Goal: Task Accomplishment & Management: Manage account settings

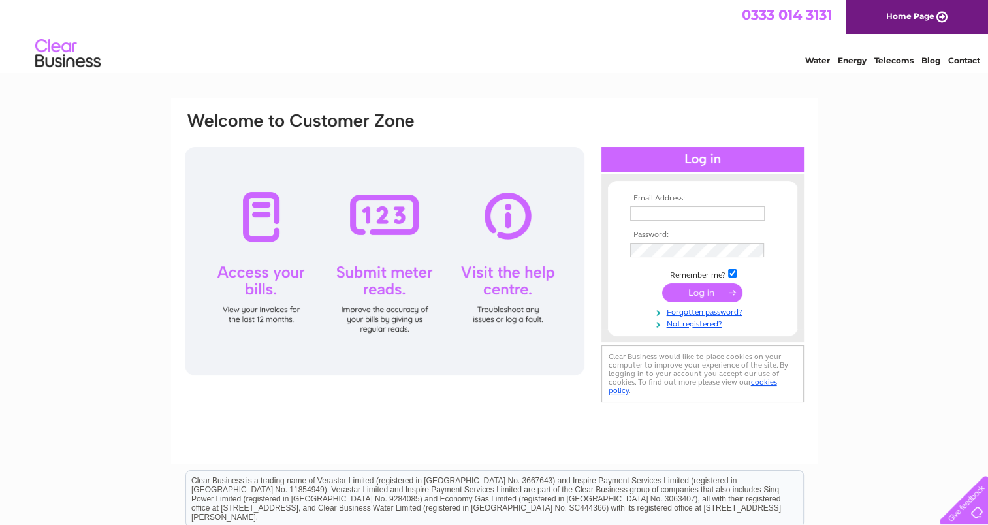
type input "[EMAIL_ADDRESS][DOMAIN_NAME]"
click at [702, 295] on input "submit" at bounding box center [702, 293] width 80 height 18
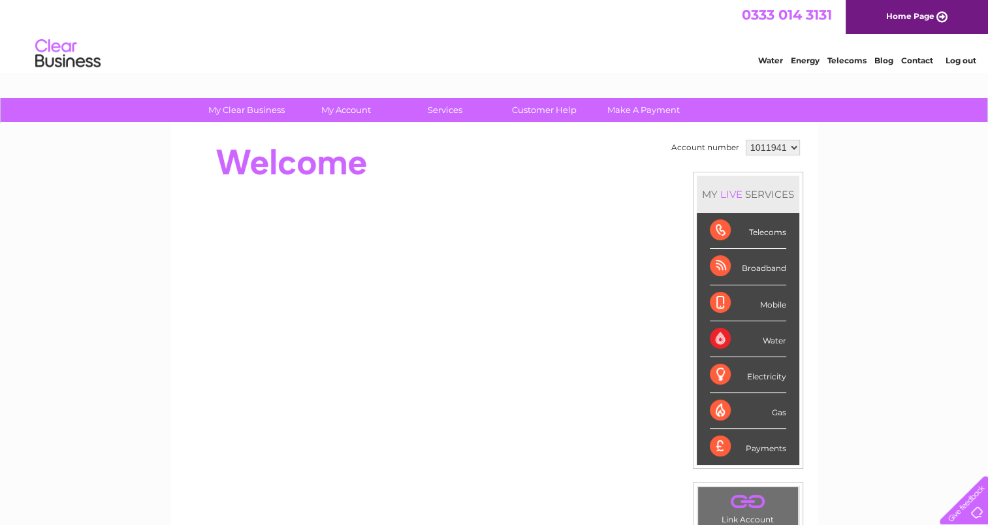
click at [771, 447] on div "Payments" at bounding box center [748, 446] width 76 height 35
click at [718, 447] on div "Payments" at bounding box center [748, 446] width 76 height 35
click at [783, 439] on div "Payments" at bounding box center [748, 446] width 76 height 35
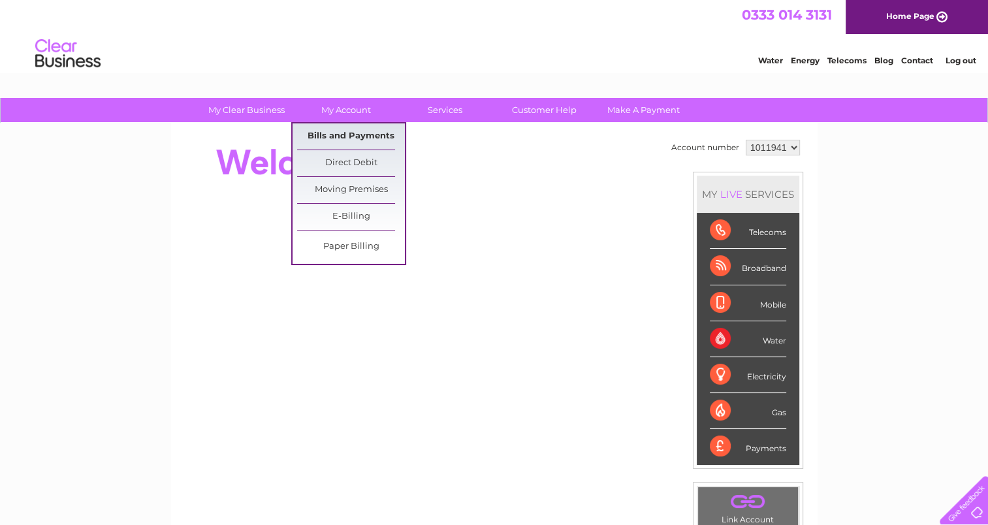
click at [355, 130] on link "Bills and Payments" at bounding box center [351, 136] width 108 height 26
click at [355, 133] on link "Bills and Payments" at bounding box center [351, 136] width 108 height 26
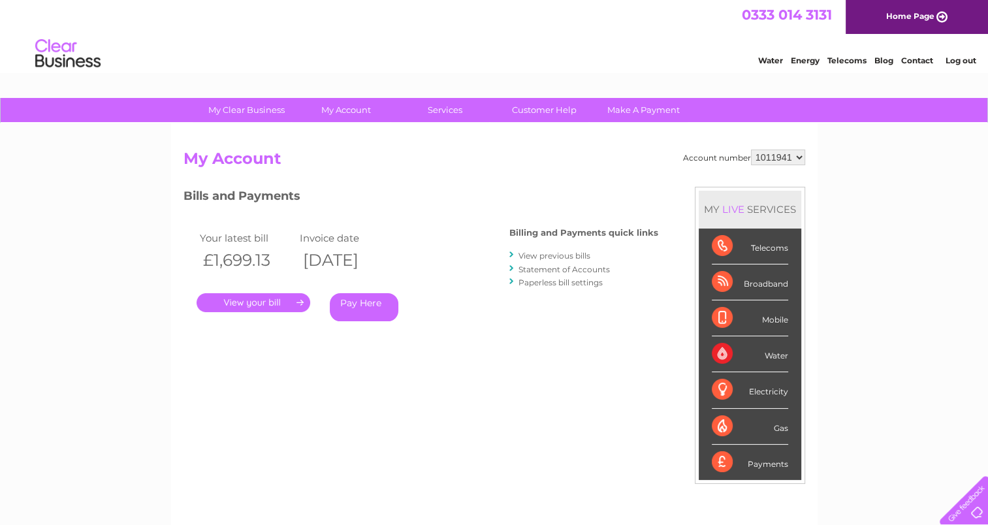
click at [564, 269] on link "Statement of Accounts" at bounding box center [564, 270] width 91 height 10
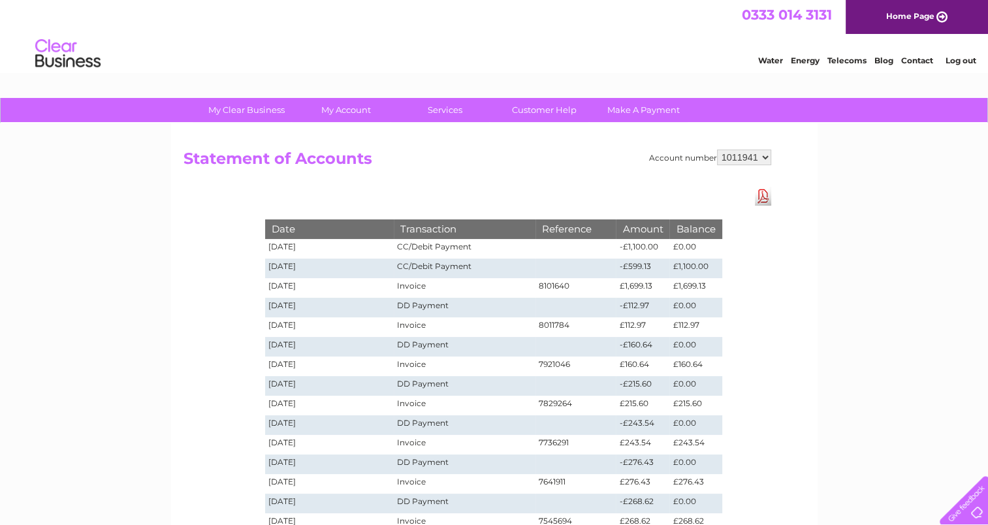
click at [765, 201] on link "Download Pdf" at bounding box center [763, 196] width 16 height 19
